Goal: Information Seeking & Learning: Learn about a topic

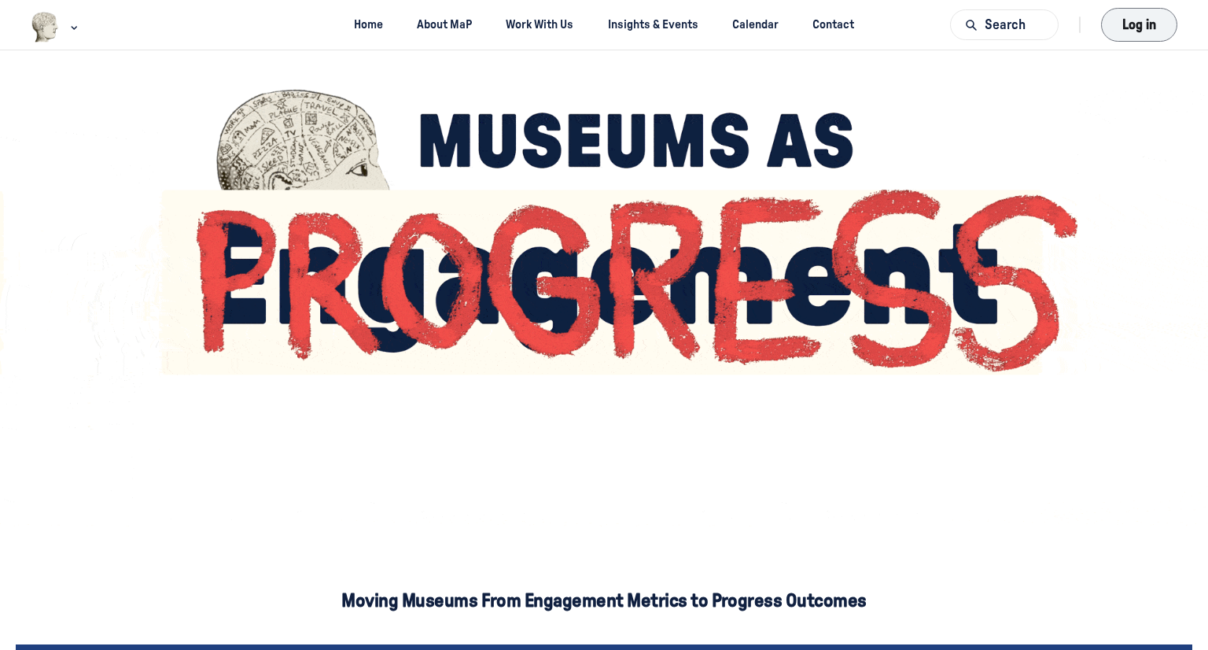
click at [1121, 34] on button "Log in" at bounding box center [1139, 25] width 76 height 34
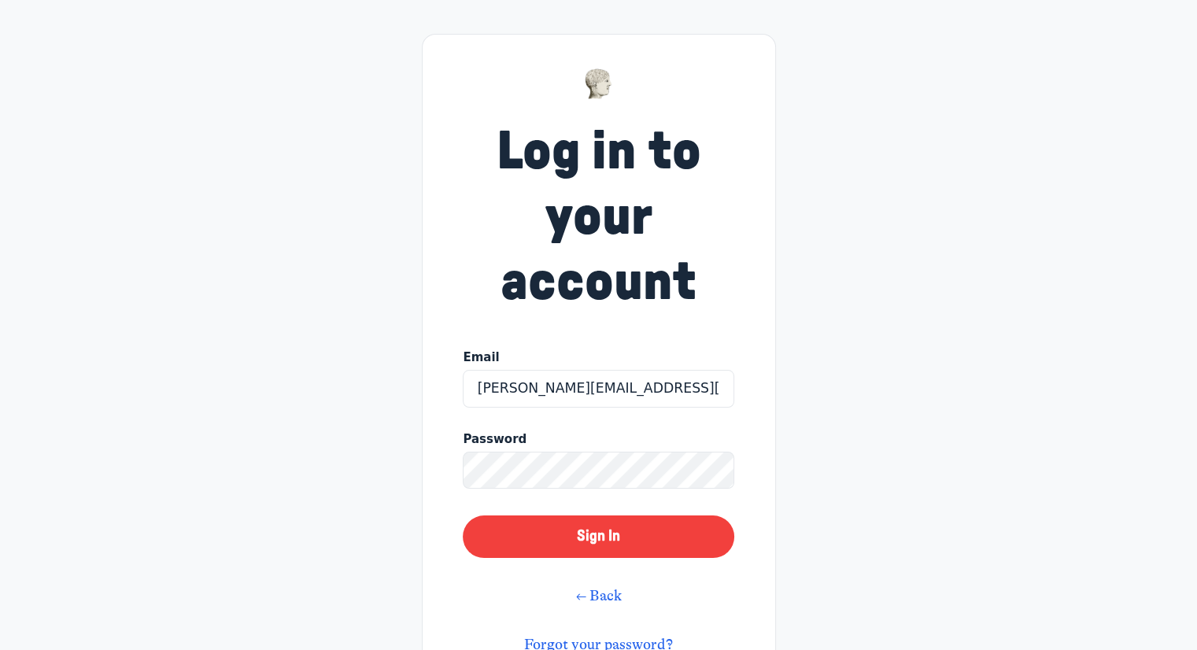
type input "sean.macqueen@gov.ab.ca"
click at [463, 515] on button "Sign In" at bounding box center [598, 536] width 271 height 42
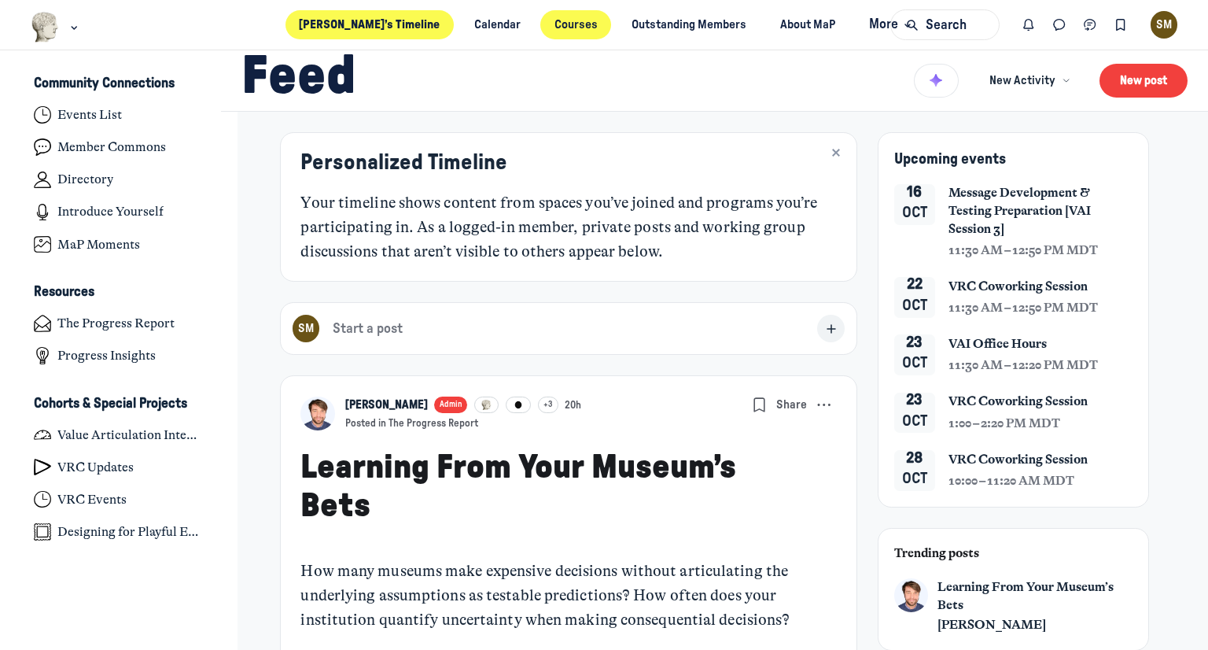
click at [551, 22] on link "Courses" at bounding box center [575, 24] width 71 height 29
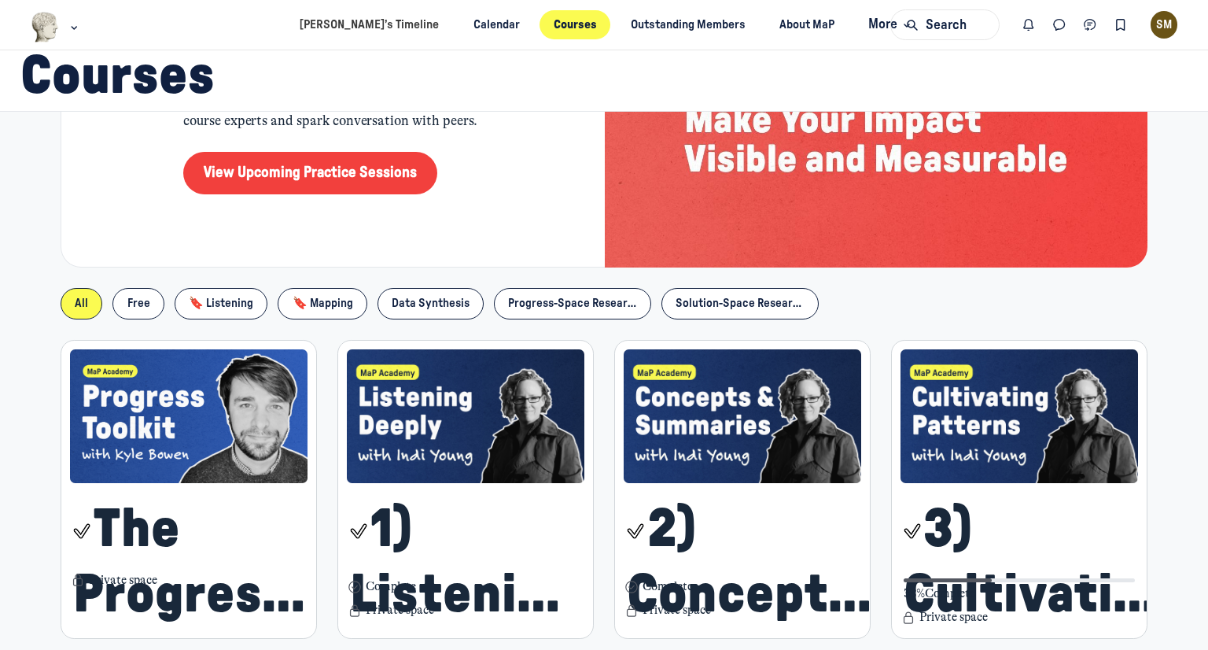
scroll to position [200, 0]
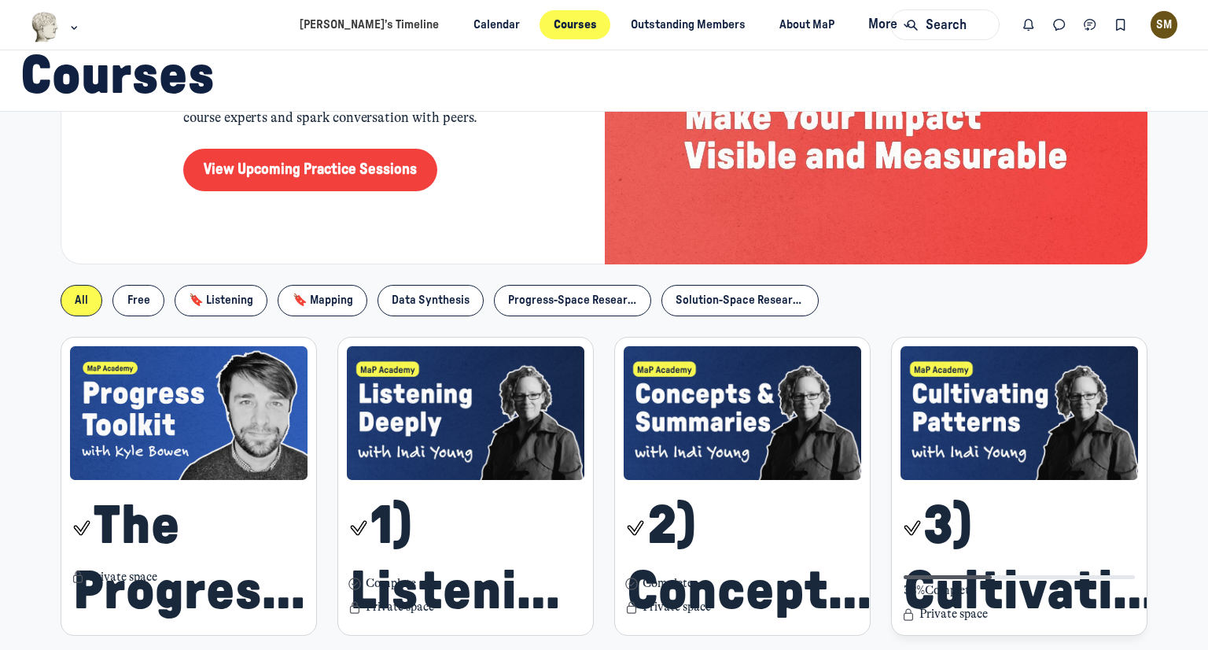
click at [991, 429] on img "Main Content" at bounding box center [1020, 413] width 238 height 134
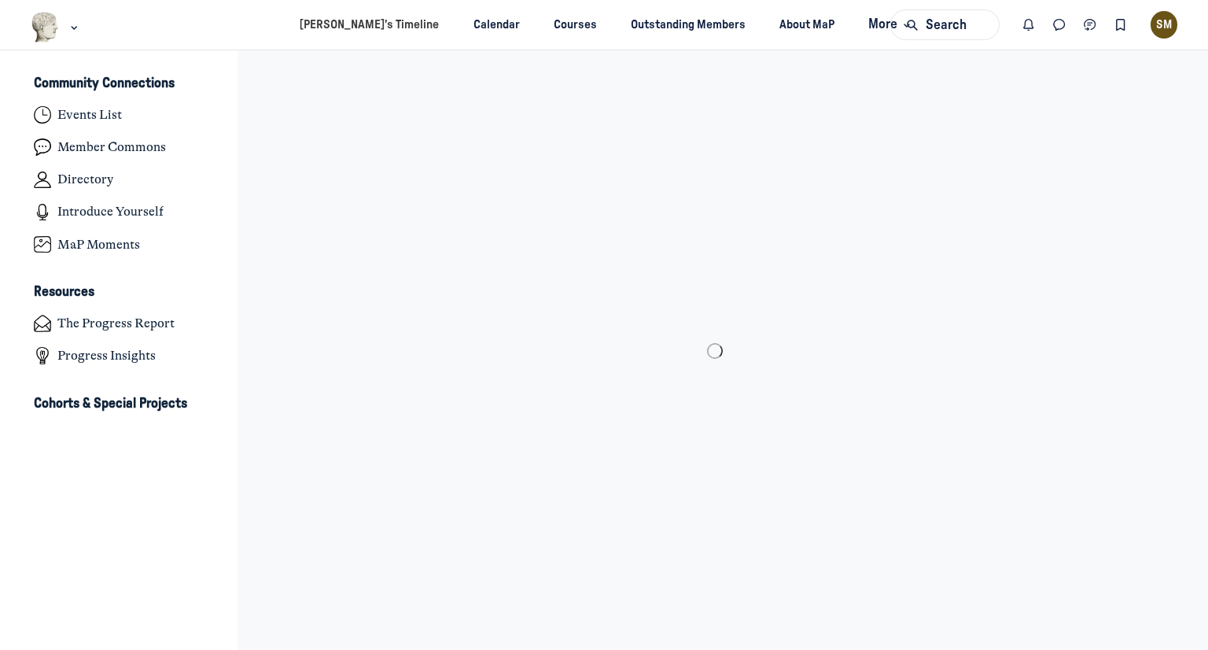
scroll to position [4687, 3092]
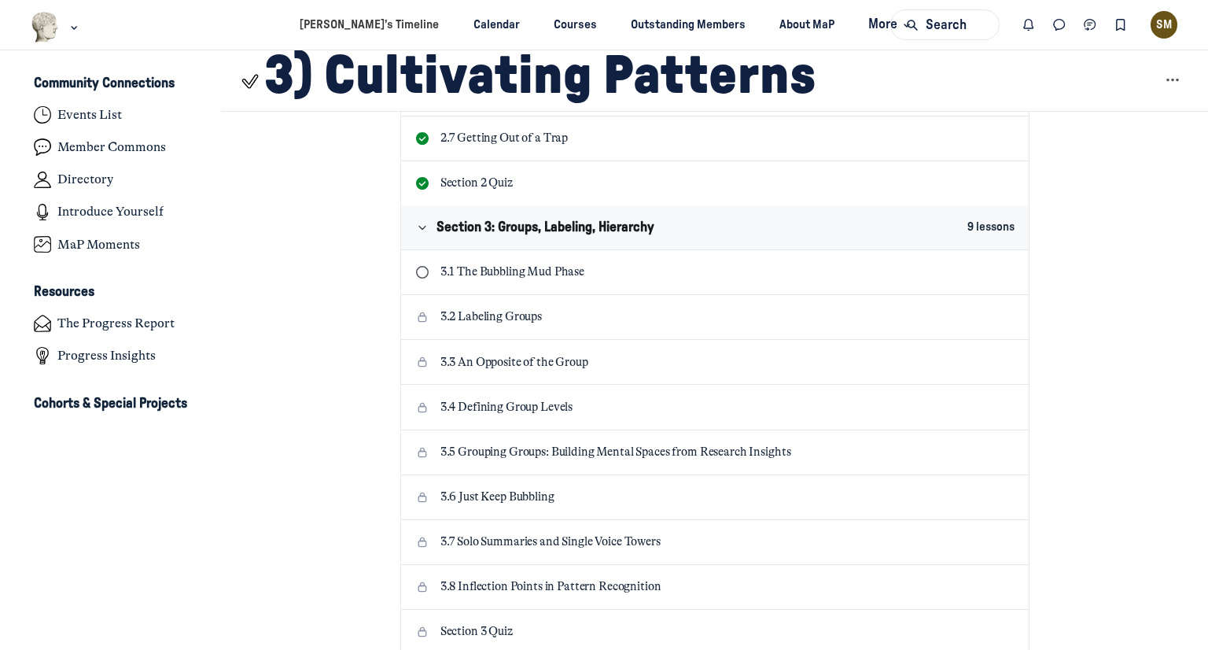
click at [592, 272] on p "3.1 The Bubbling Mud Phase" at bounding box center [728, 272] width 575 height 17
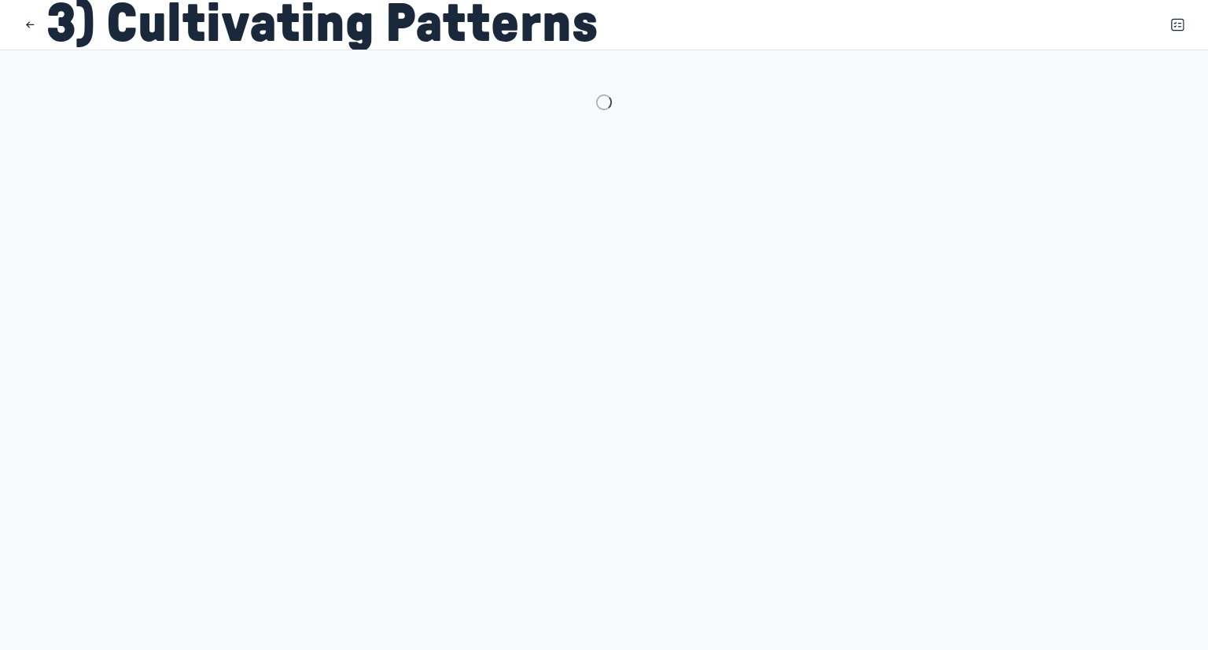
scroll to position [61, 0]
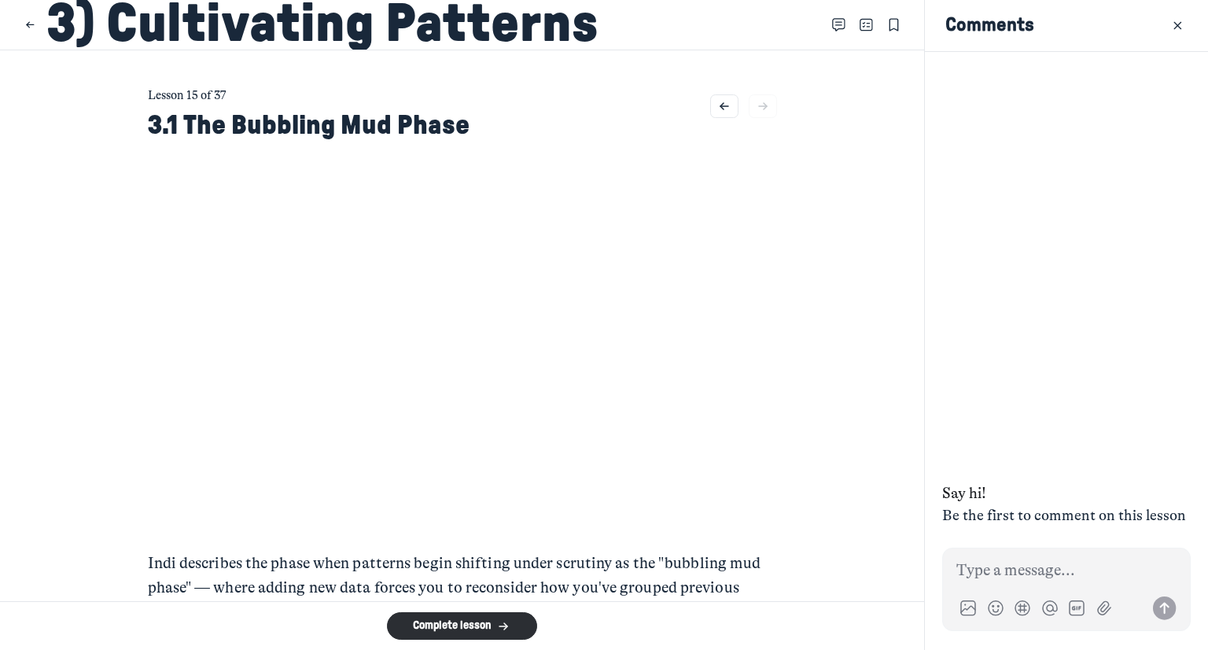
click at [63, 314] on main "Lesson 15 of 37 3.1 The Bubbling Mud Phase Indi describes the phase when patter…" at bounding box center [462, 325] width 924 height 551
